Goal: Navigation & Orientation: Find specific page/section

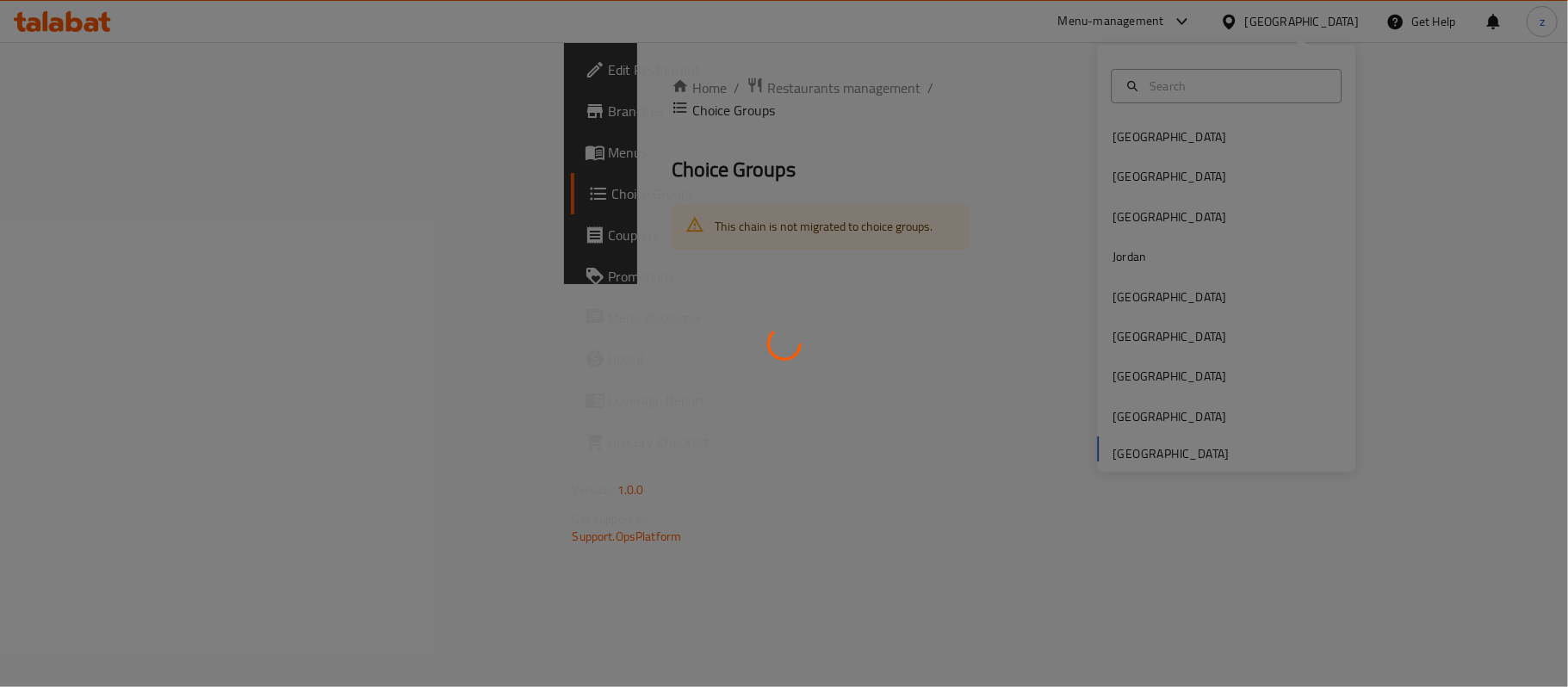
click at [1134, 335] on div at bounding box center [784, 344] width 1568 height 687
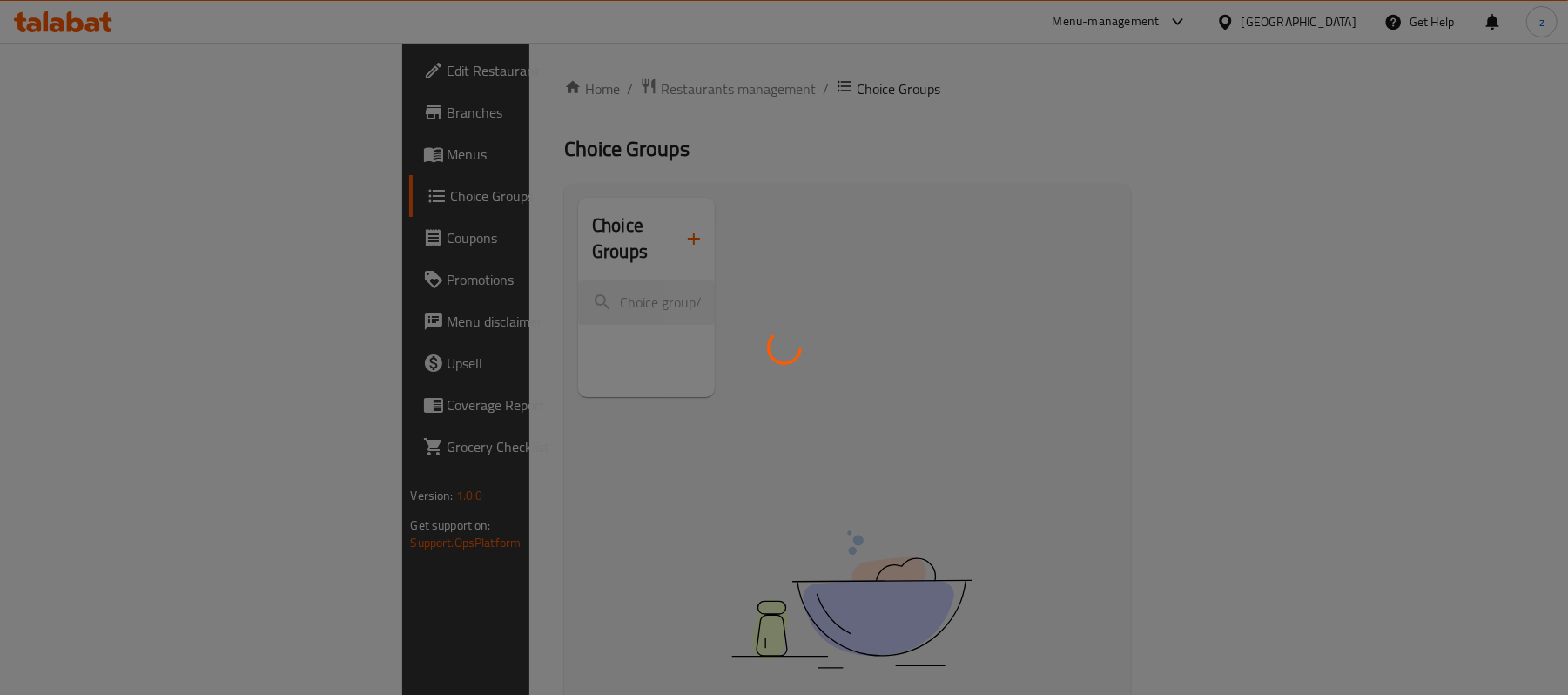
click at [1275, 26] on div at bounding box center [784, 348] width 1568 height 695
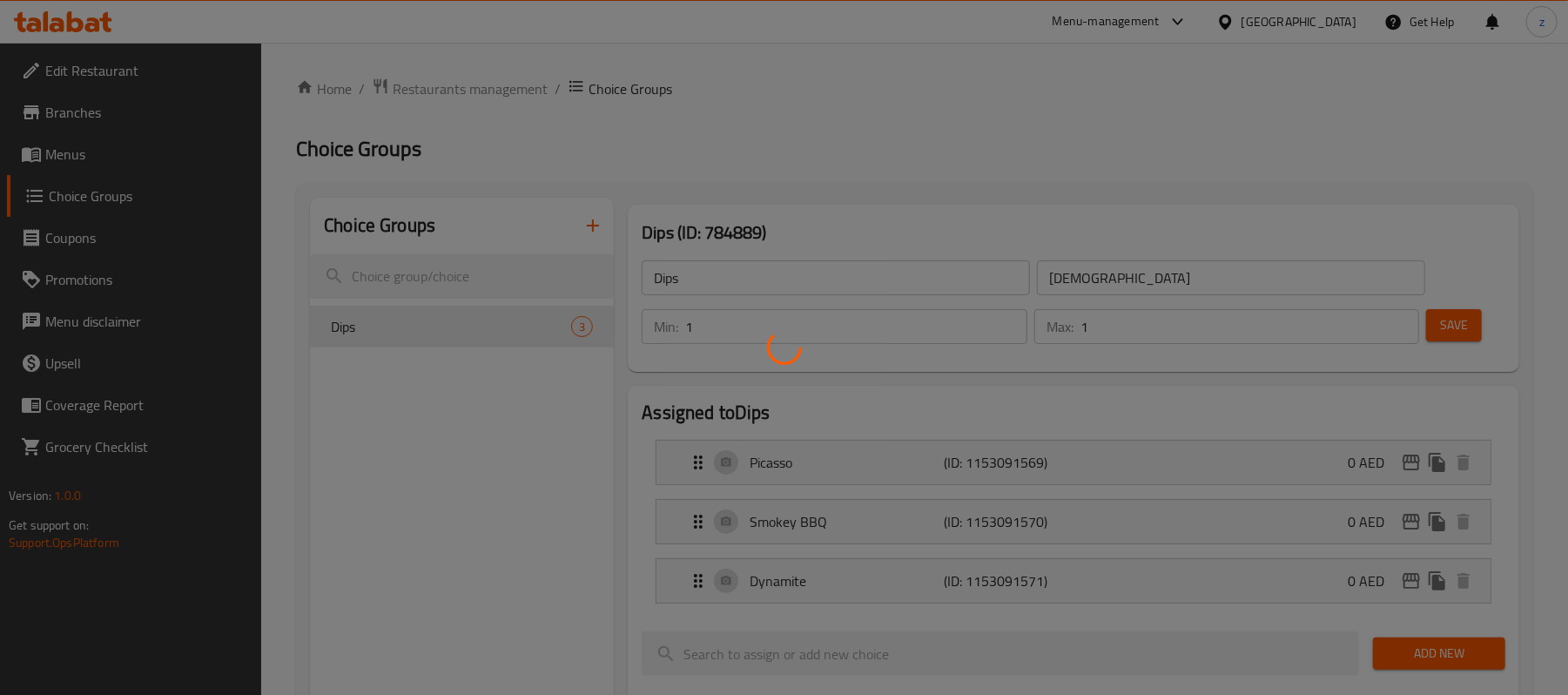
click at [1261, 24] on div at bounding box center [784, 348] width 1568 height 695
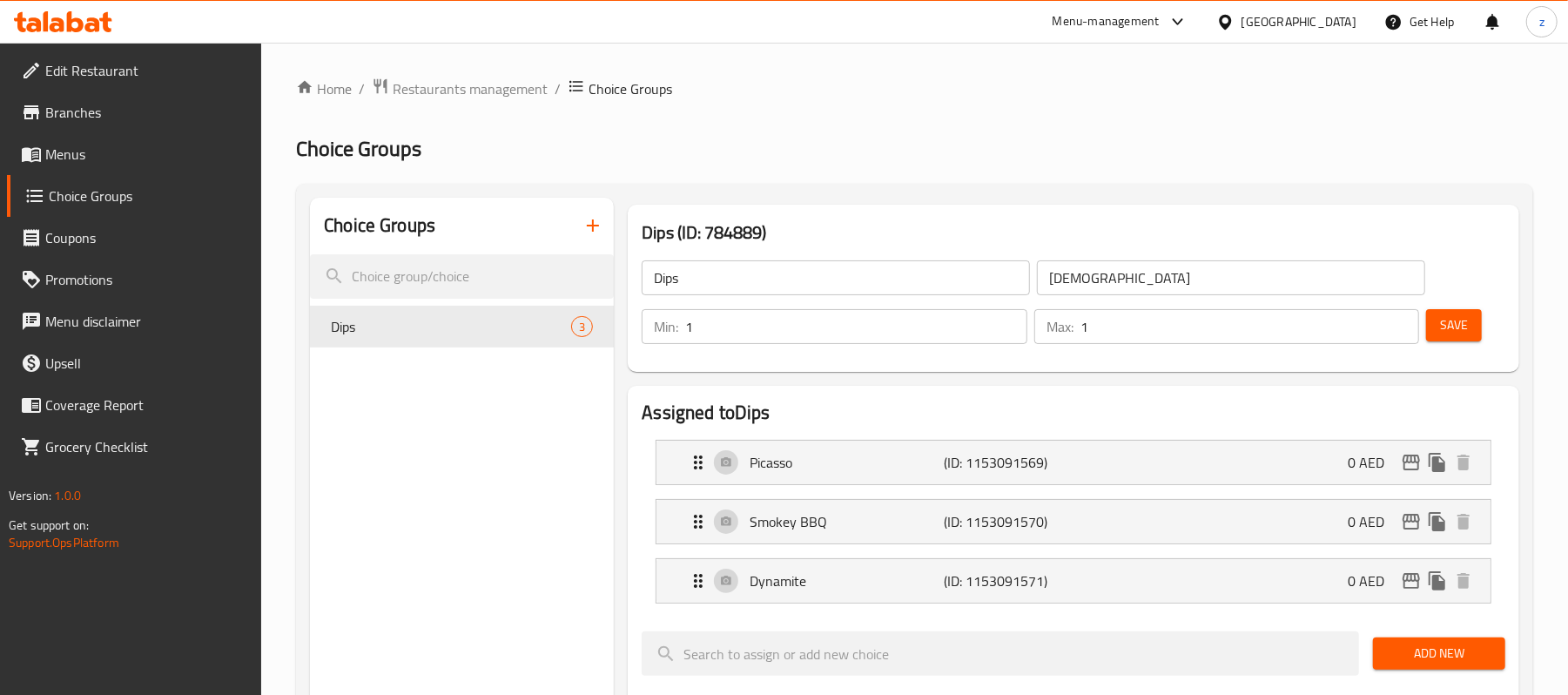
click at [1283, 14] on div "[GEOGRAPHIC_DATA]" at bounding box center [1298, 21] width 115 height 20
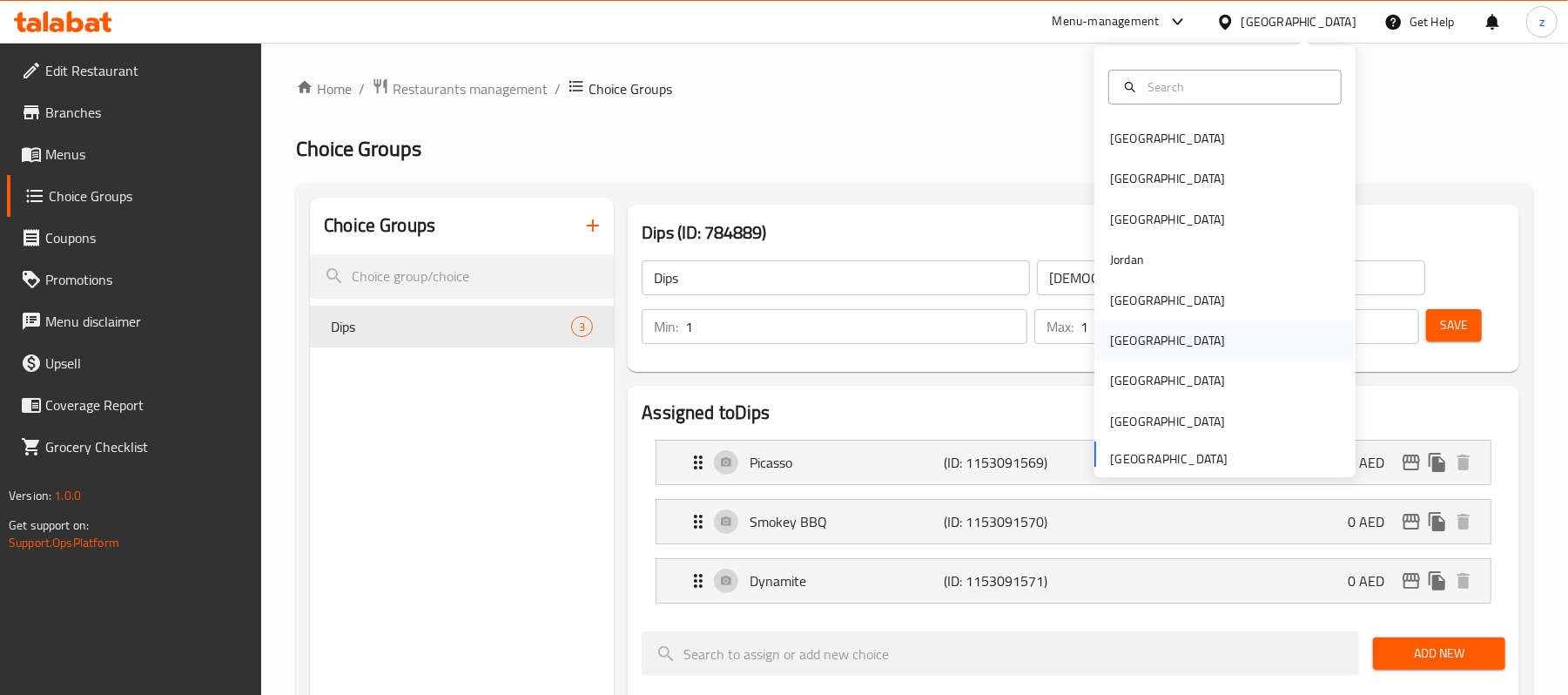
click at [1160, 345] on div "[GEOGRAPHIC_DATA]" at bounding box center [1224, 340] width 261 height 40
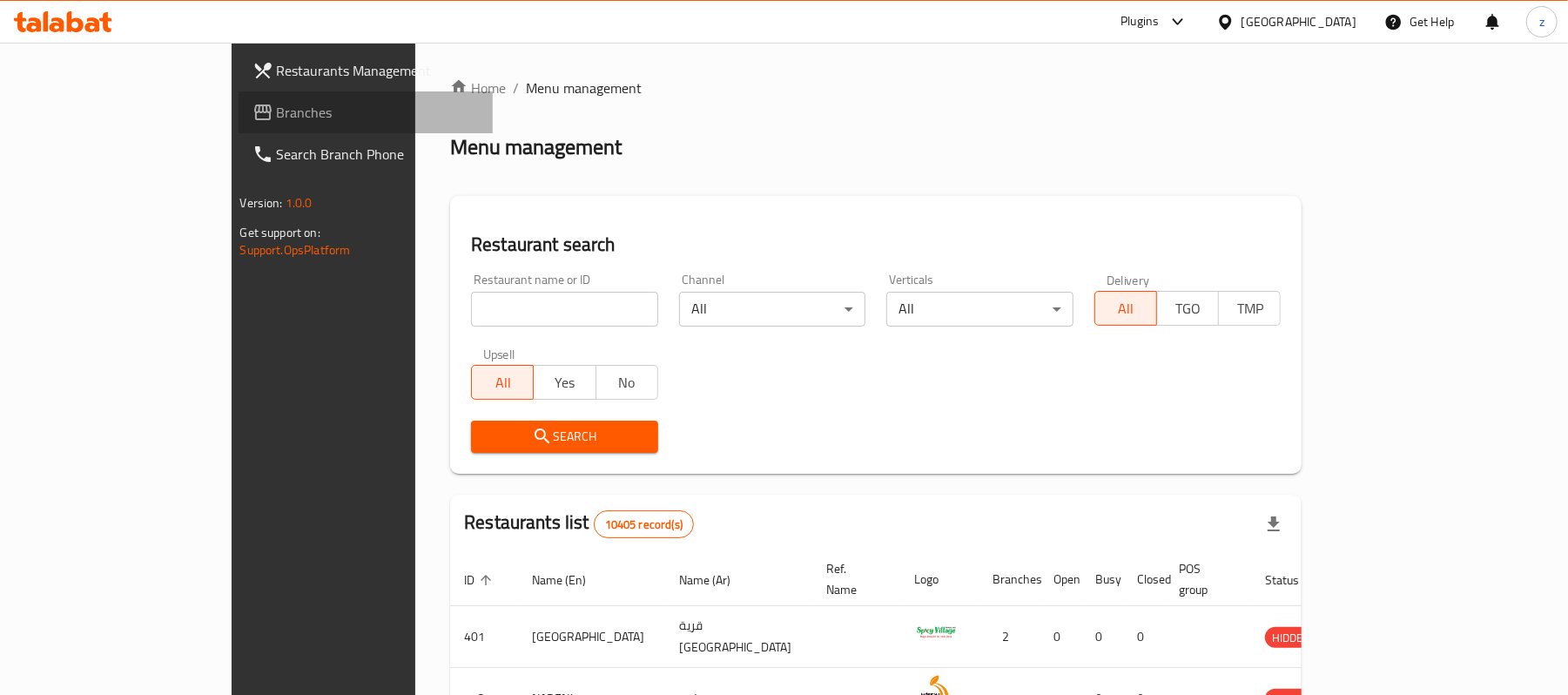
click at [277, 113] on span "Branches" at bounding box center [378, 112] width 203 height 20
